Goal: Task Accomplishment & Management: Use online tool/utility

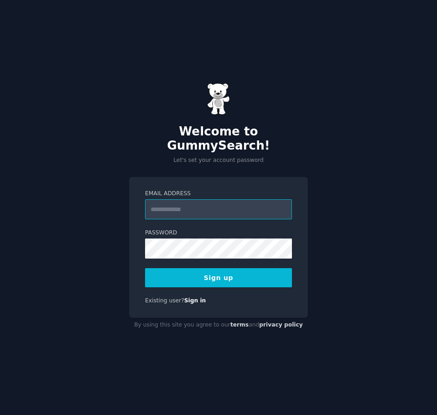
type input "*"
type input "**********"
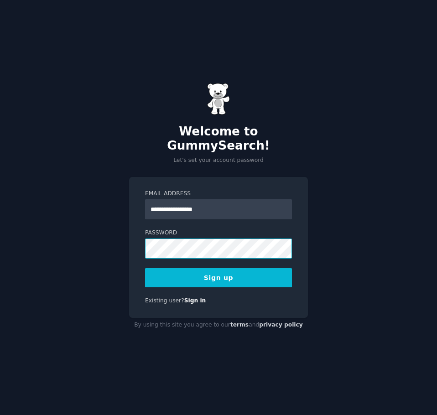
click at [145, 268] on button "Sign up" at bounding box center [218, 277] width 147 height 19
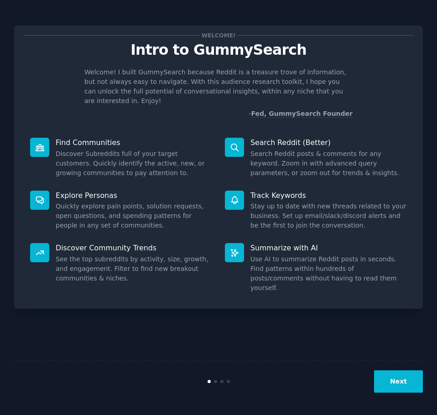
click at [403, 386] on button "Next" at bounding box center [398, 381] width 49 height 22
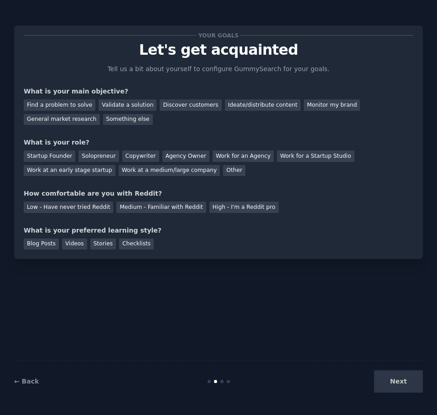
click at [403, 386] on div "Next" at bounding box center [354, 381] width 136 height 22
click at [59, 104] on div "Find a problem to solve" at bounding box center [60, 104] width 72 height 11
click at [50, 152] on div "Startup Founder" at bounding box center [49, 155] width 51 height 11
click at [223, 170] on div "Other" at bounding box center [234, 170] width 22 height 11
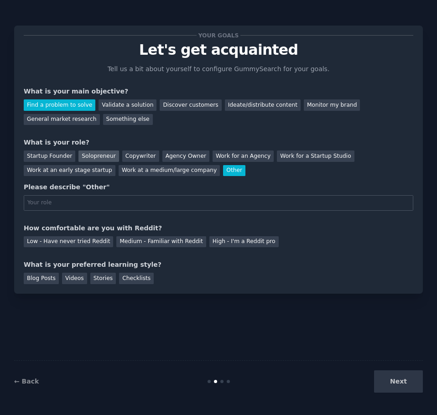
click at [94, 159] on div "Solopreneur" at bounding box center [98, 155] width 40 height 11
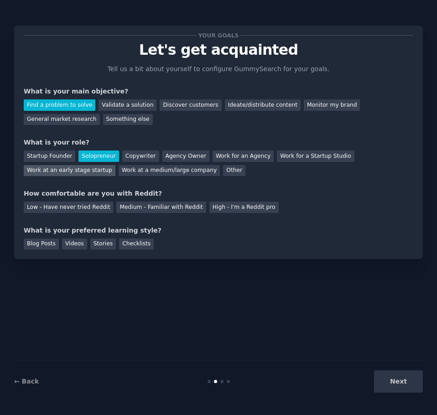
click at [115, 165] on div "Work at an early stage startup" at bounding box center [70, 170] width 92 height 11
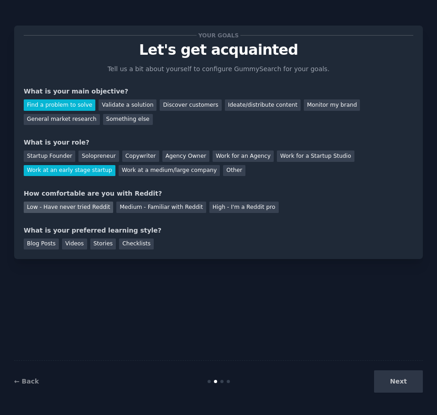
click at [76, 211] on div "Low - Have never tried Reddit" at bounding box center [68, 206] width 89 height 11
click at [91, 243] on div "Stories" at bounding box center [103, 243] width 26 height 11
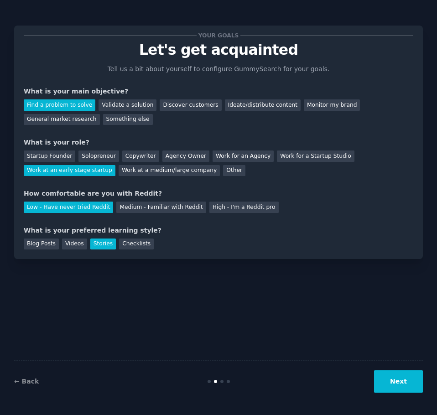
click at [401, 386] on button "Next" at bounding box center [398, 381] width 49 height 22
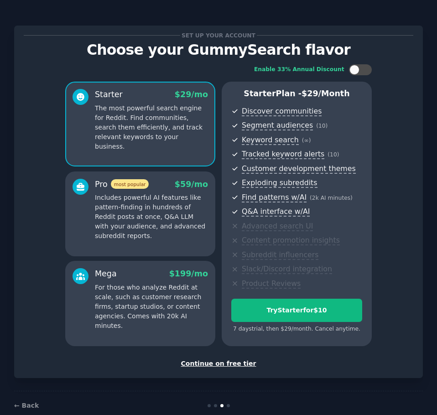
click at [218, 365] on div "Continue on free tier" at bounding box center [218, 364] width 389 height 10
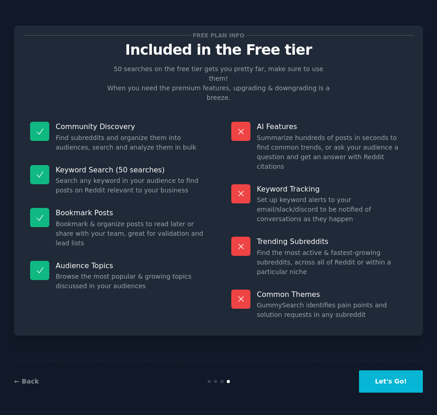
click at [381, 387] on button "Let's Go!" at bounding box center [391, 381] width 64 height 22
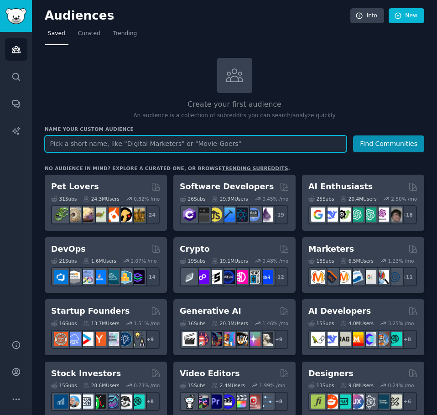
click at [130, 143] on input "text" at bounding box center [196, 143] width 302 height 17
type input "osrs"
click at [353, 135] on button "Find Communities" at bounding box center [388, 143] width 71 height 17
